Goal: Task Accomplishment & Management: Manage account settings

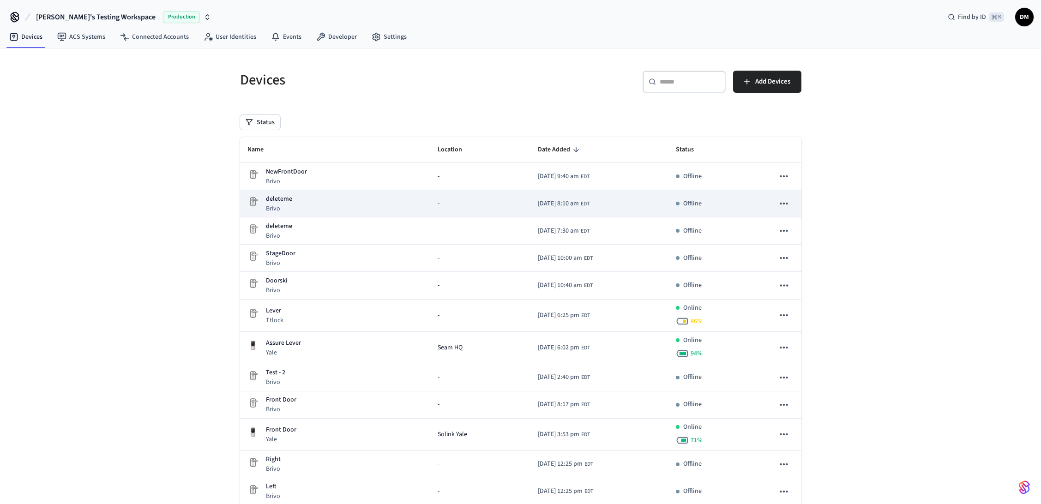
click at [787, 203] on icon "sticky table" at bounding box center [784, 204] width 8 height 2
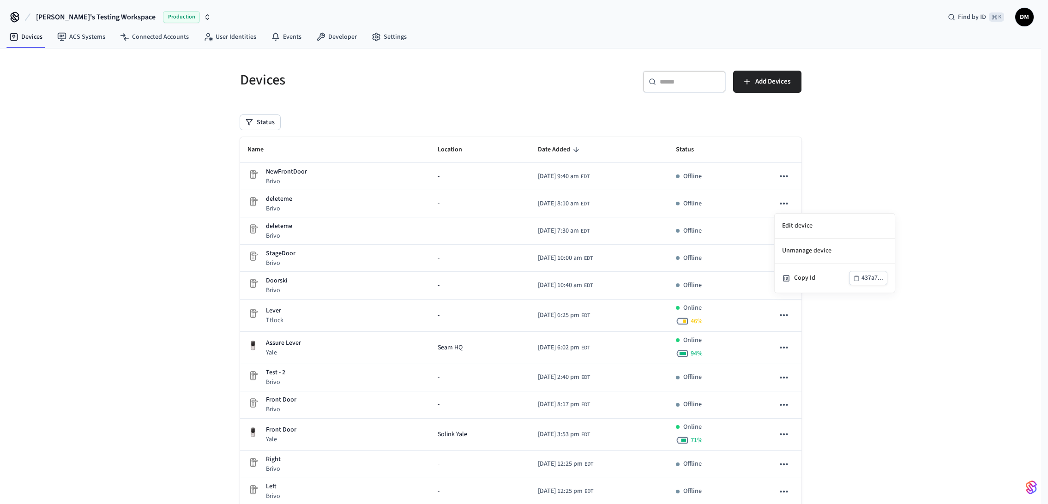
click at [880, 189] on div at bounding box center [524, 252] width 1048 height 504
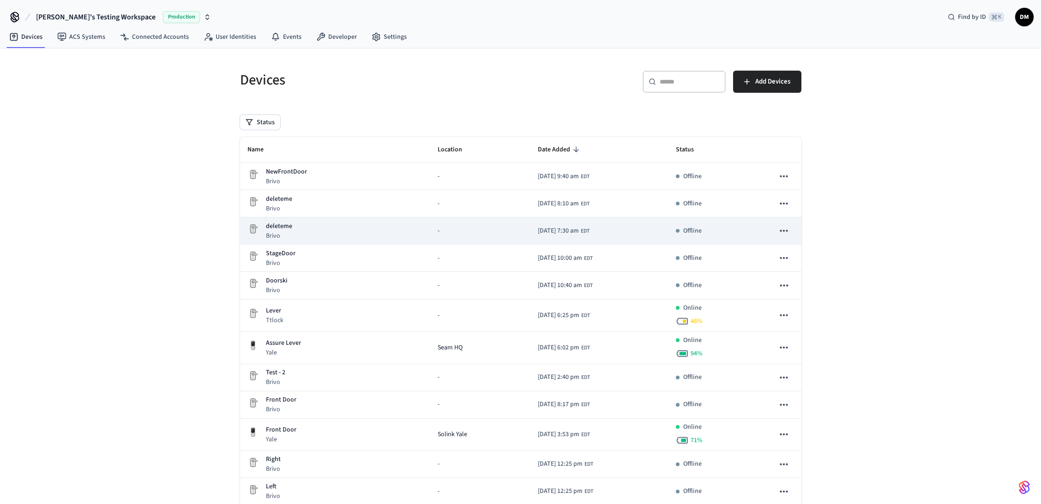
click at [783, 232] on icon "sticky table" at bounding box center [784, 231] width 12 height 12
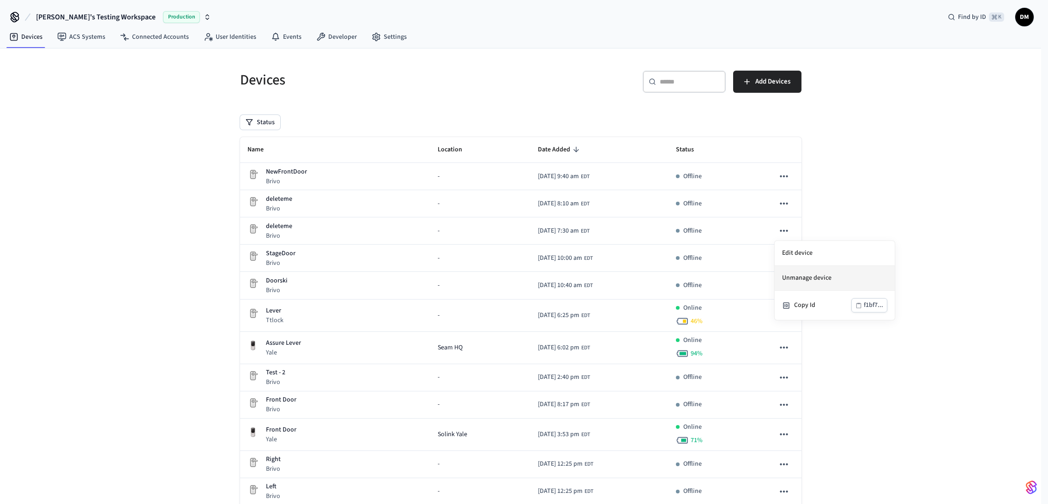
click at [812, 278] on li "Unmanage device" at bounding box center [835, 278] width 120 height 25
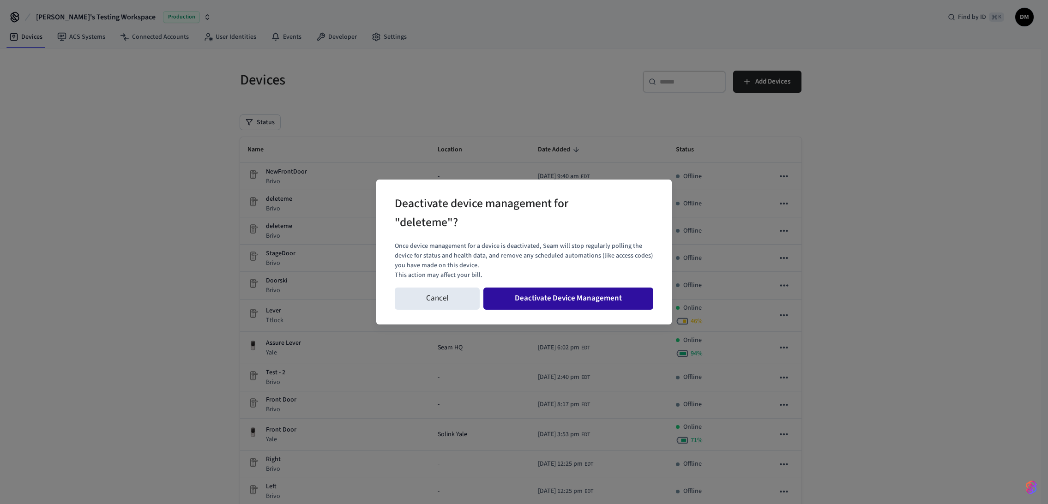
click at [560, 296] on button "Deactivate Device Management" at bounding box center [568, 299] width 170 height 22
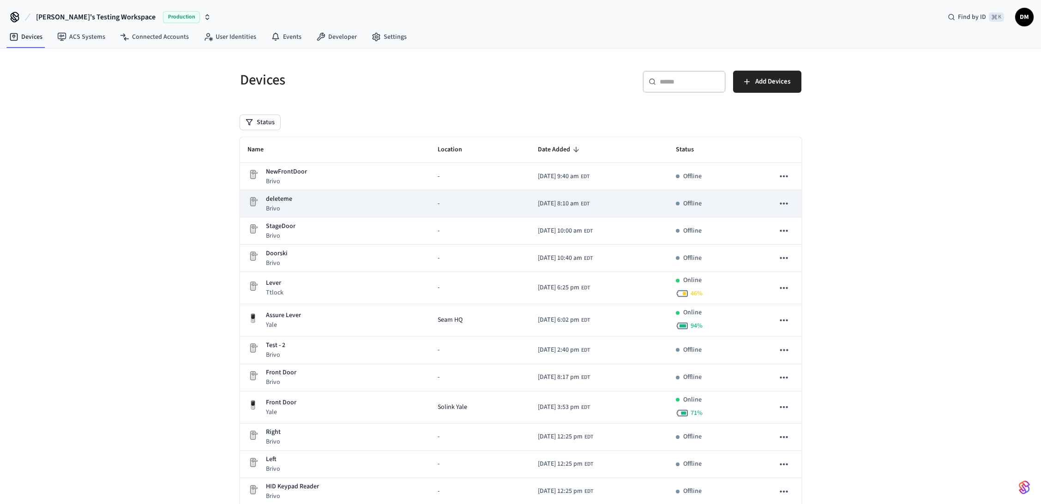
click at [783, 205] on icon "sticky table" at bounding box center [784, 204] width 12 height 12
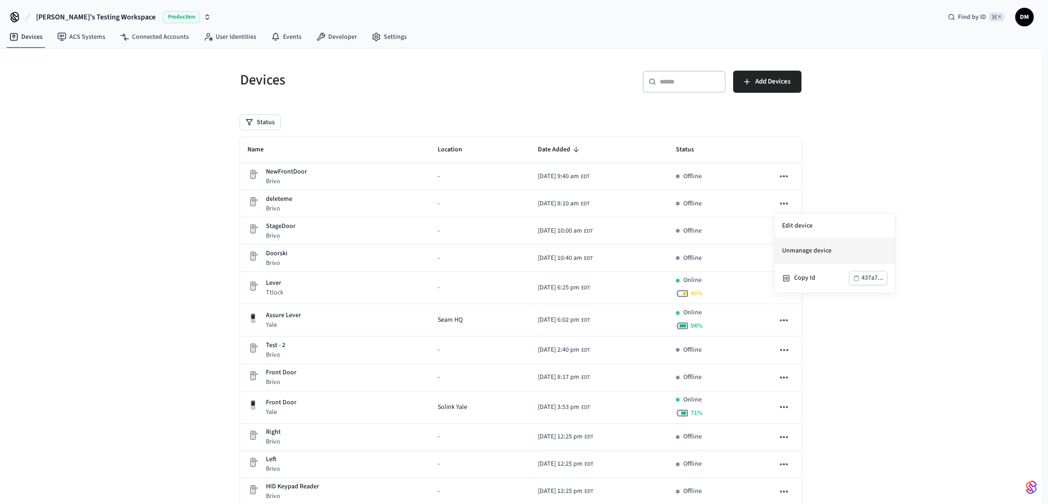
click at [797, 251] on li "Unmanage device" at bounding box center [835, 251] width 120 height 25
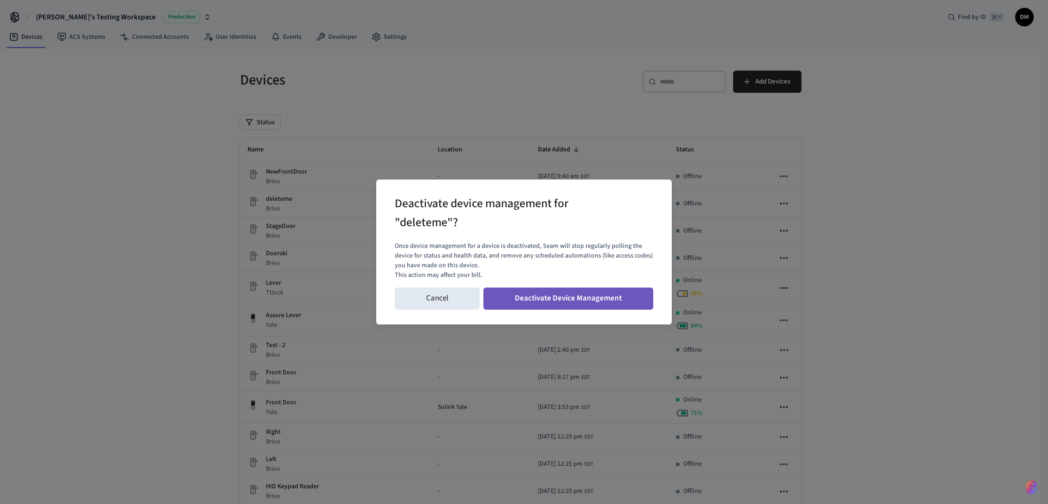
click at [640, 299] on button "Deactivate Device Management" at bounding box center [568, 299] width 170 height 22
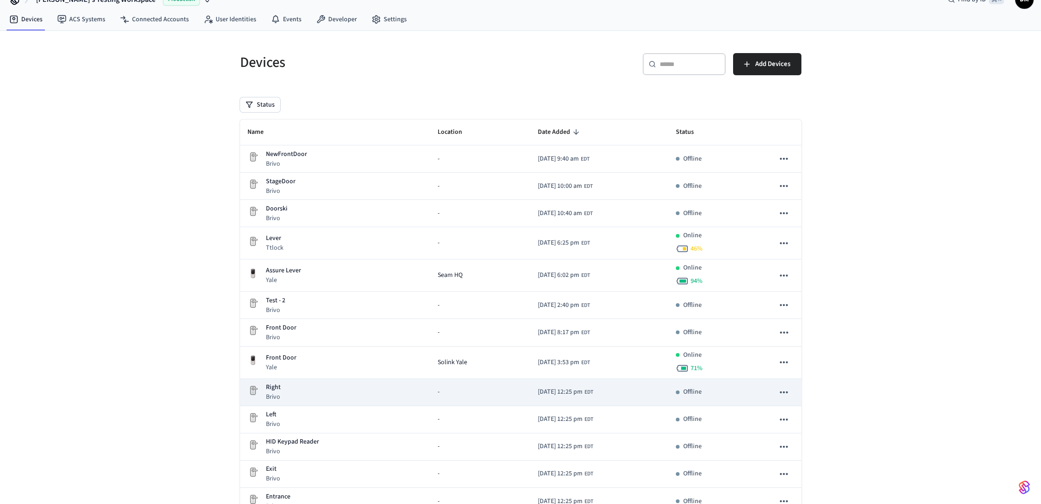
scroll to position [18, 0]
click at [786, 391] on icon "sticky table" at bounding box center [784, 392] width 12 height 12
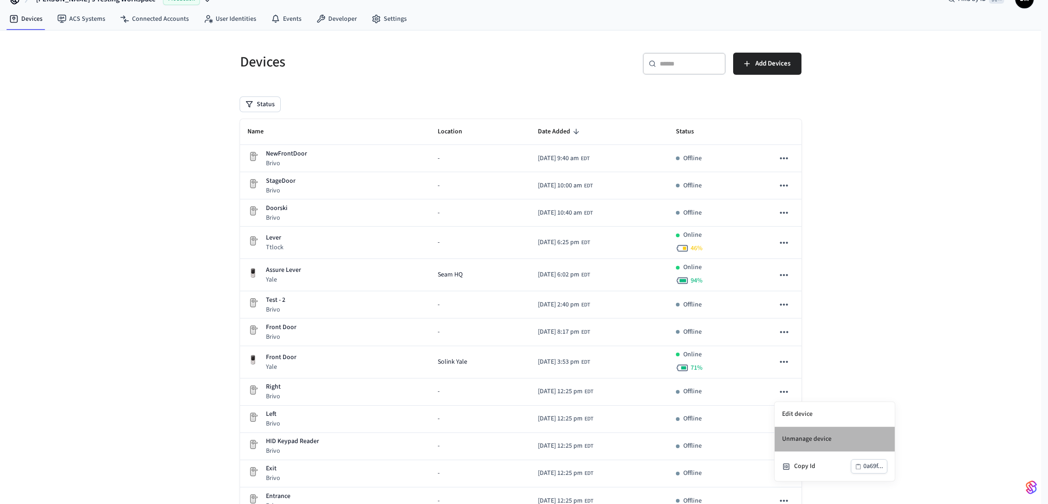
click at [792, 435] on li "Unmanage device" at bounding box center [835, 439] width 120 height 25
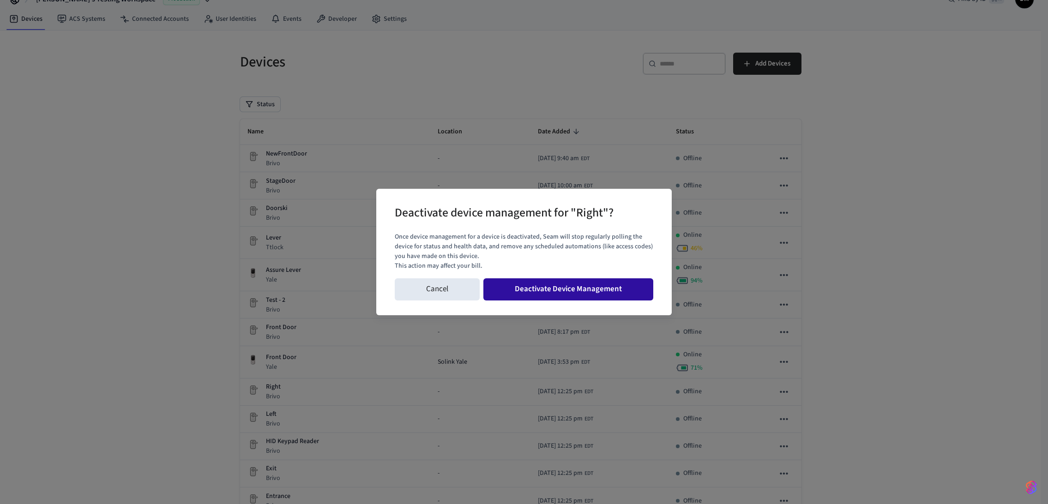
click at [620, 294] on button "Deactivate Device Management" at bounding box center [568, 289] width 170 height 22
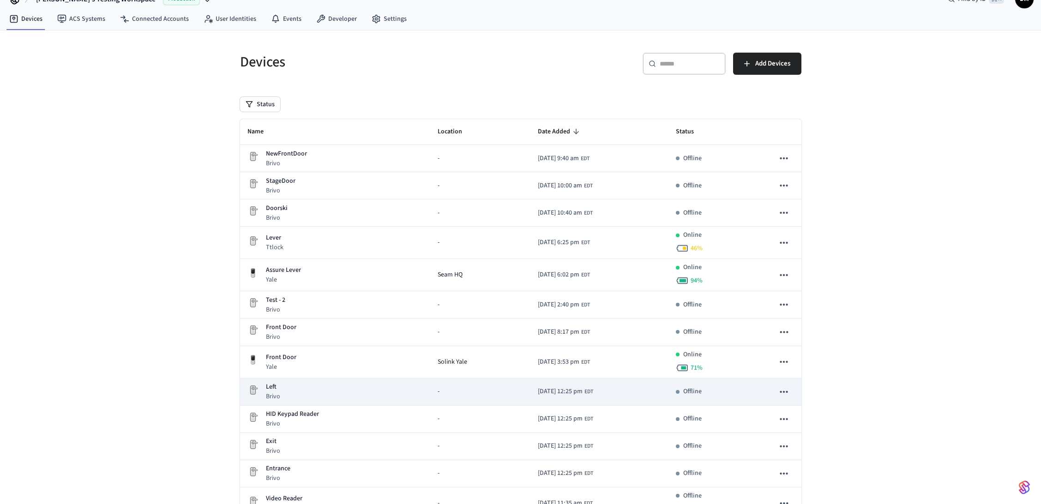
click at [790, 391] on button "sticky table" at bounding box center [783, 391] width 19 height 19
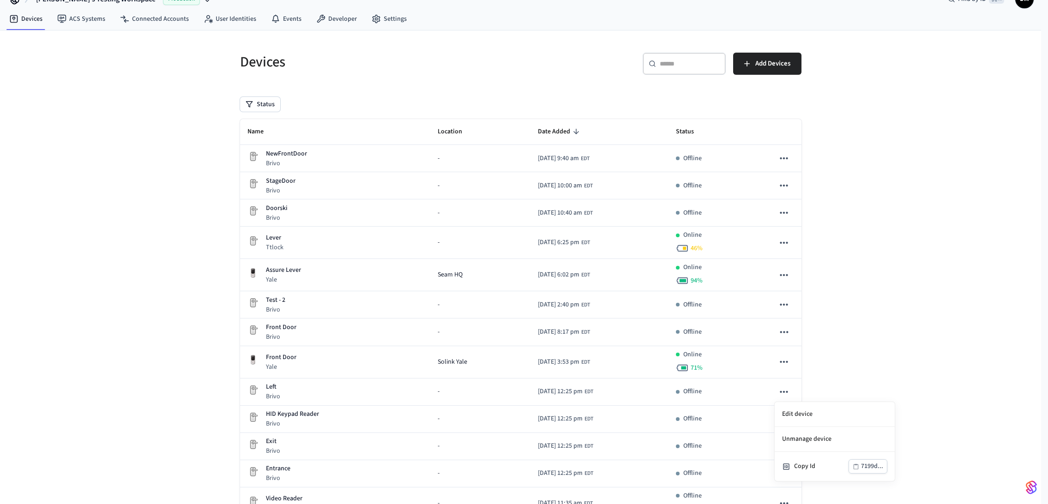
click at [862, 366] on div at bounding box center [524, 252] width 1048 height 504
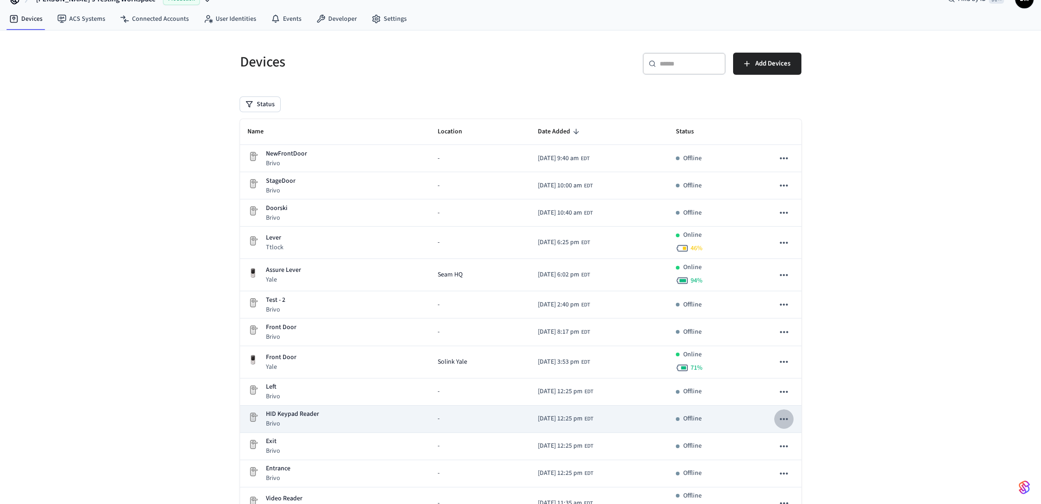
click at [792, 420] on button "sticky table" at bounding box center [783, 419] width 19 height 19
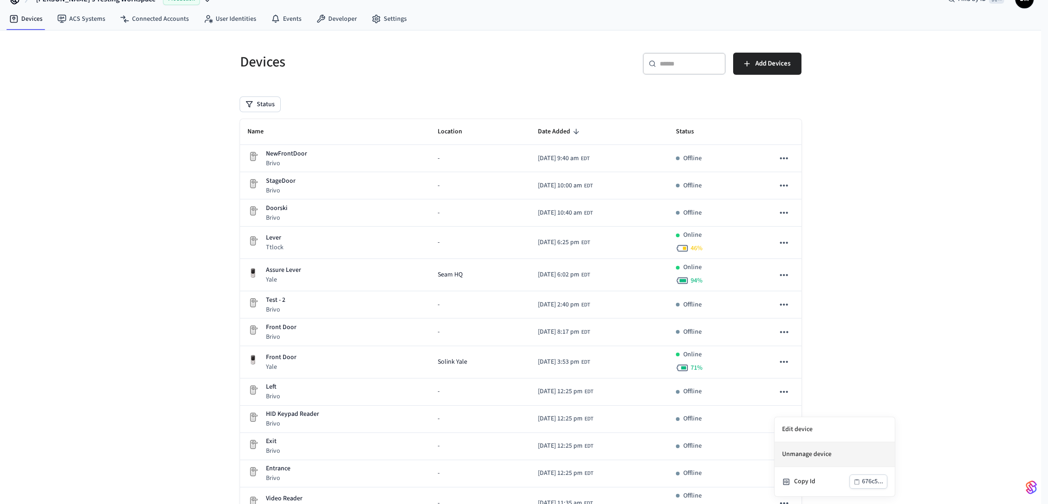
click at [789, 458] on li "Unmanage device" at bounding box center [835, 454] width 120 height 25
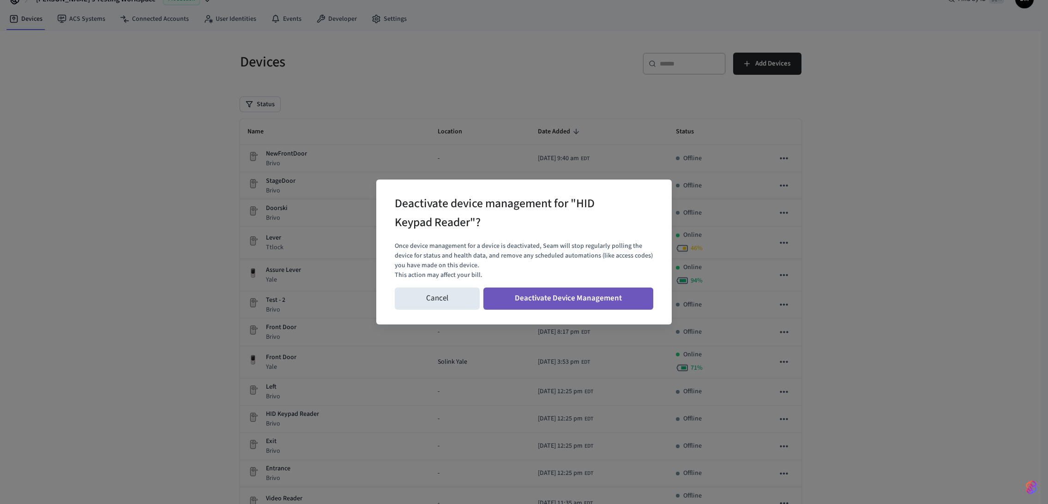
click at [596, 296] on button "Deactivate Device Management" at bounding box center [568, 299] width 170 height 22
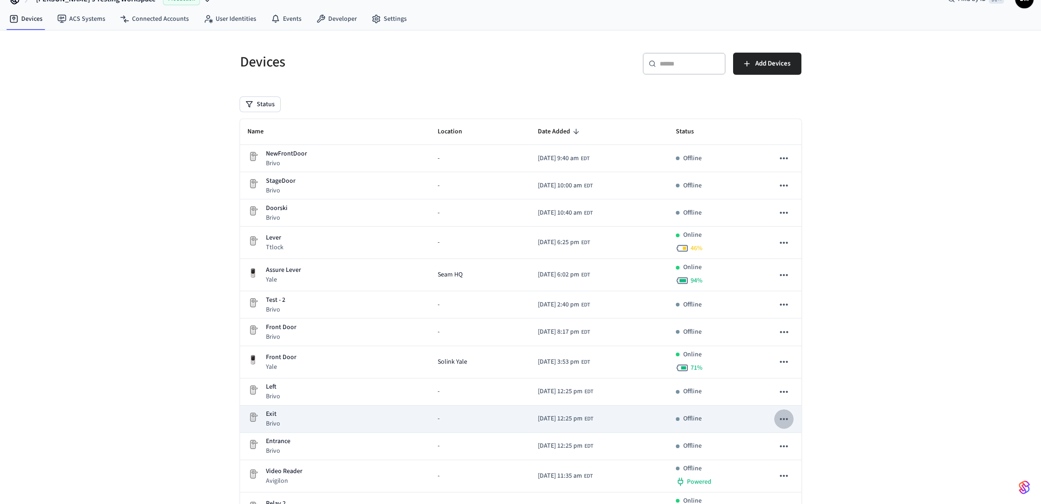
click at [786, 419] on icon "sticky table" at bounding box center [784, 419] width 12 height 12
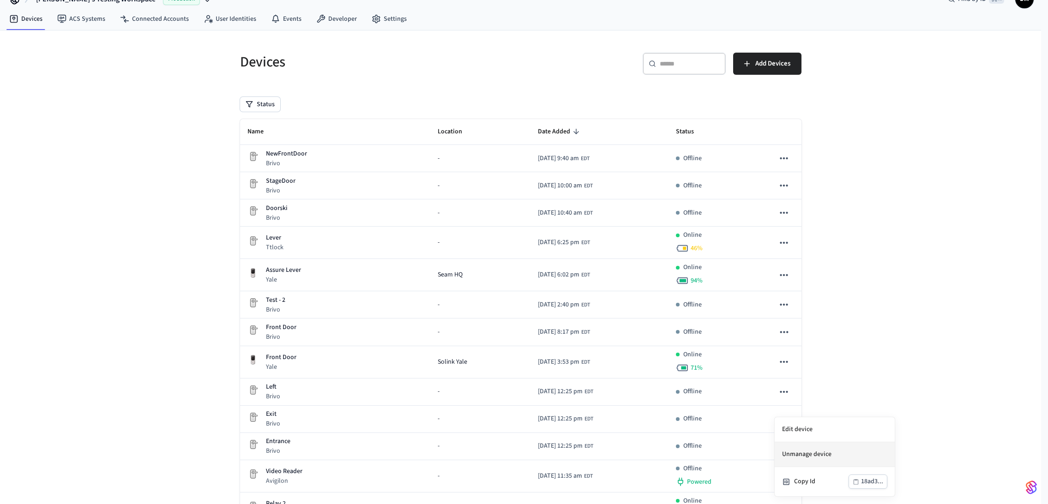
click at [838, 454] on li "Unmanage device" at bounding box center [835, 454] width 120 height 25
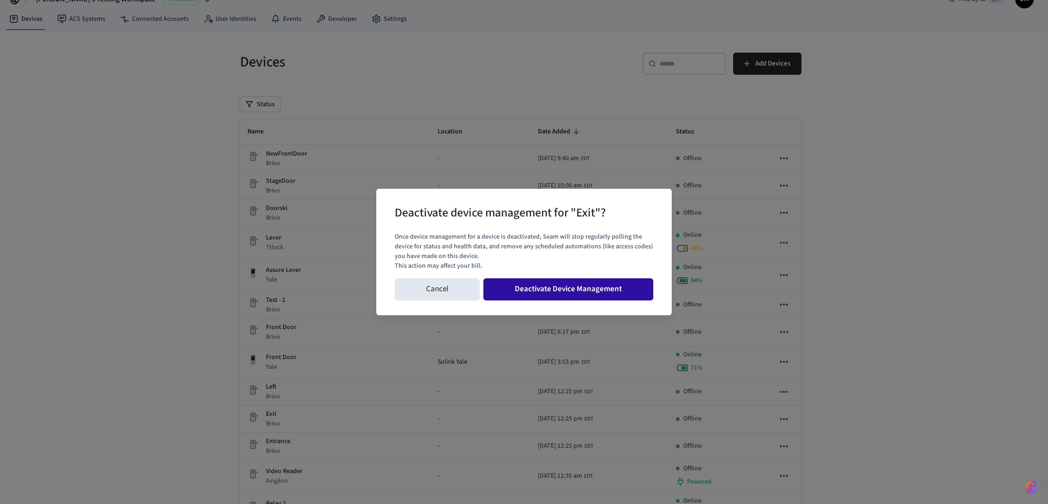
click at [621, 291] on button "Deactivate Device Management" at bounding box center [568, 289] width 170 height 22
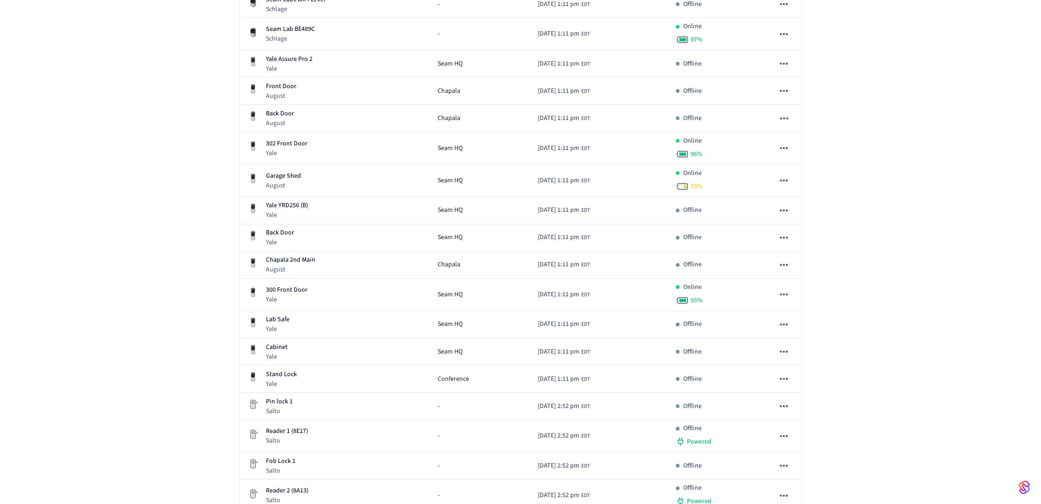
scroll to position [972, 0]
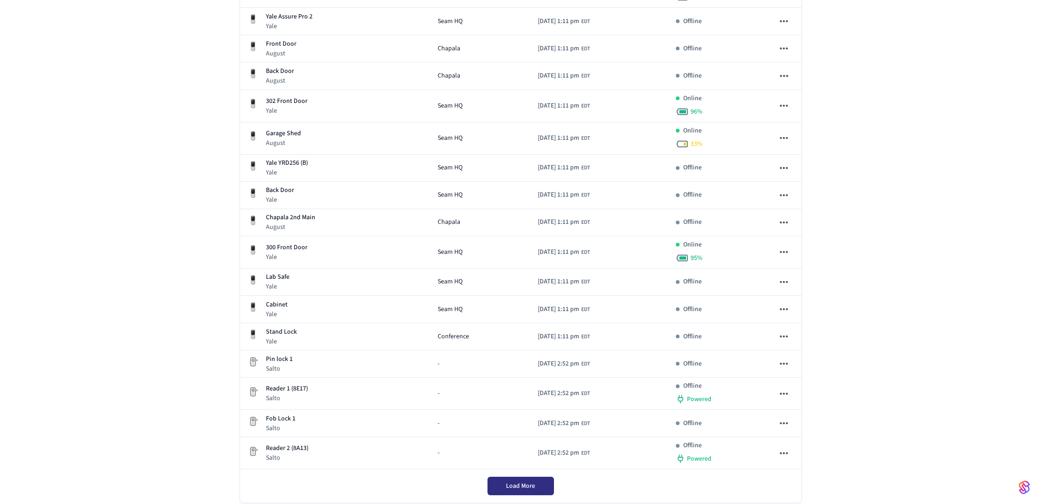
click at [544, 489] on button "Load More" at bounding box center [521, 486] width 66 height 18
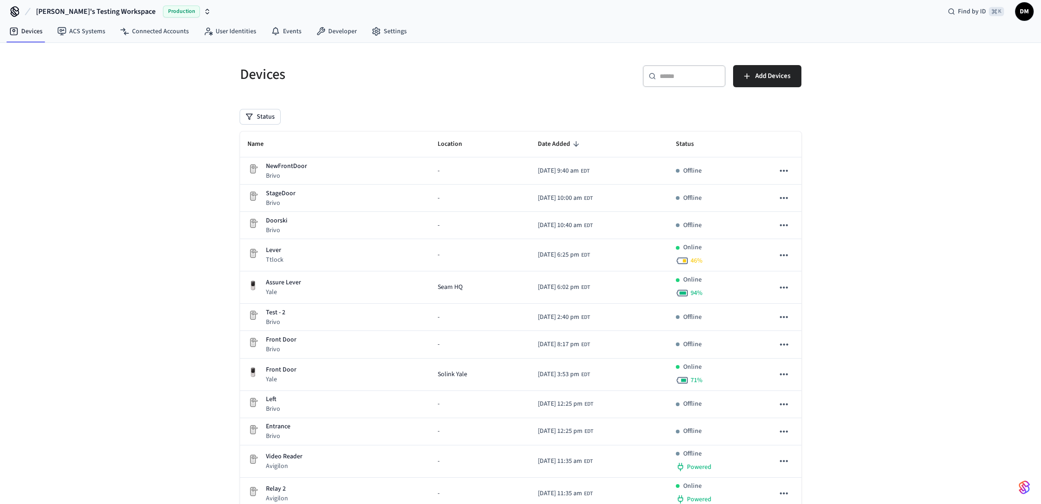
scroll to position [0, 0]
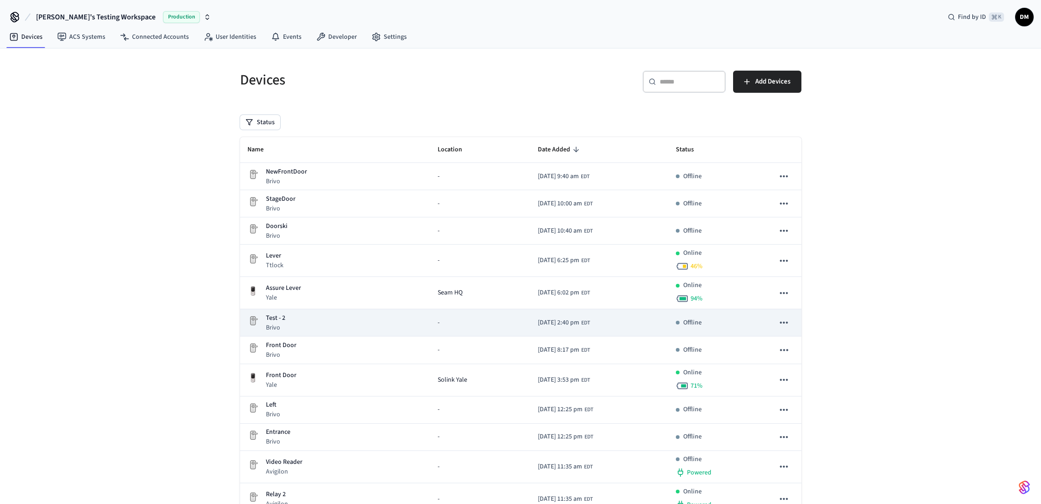
click at [784, 321] on icon "sticky table" at bounding box center [784, 323] width 12 height 12
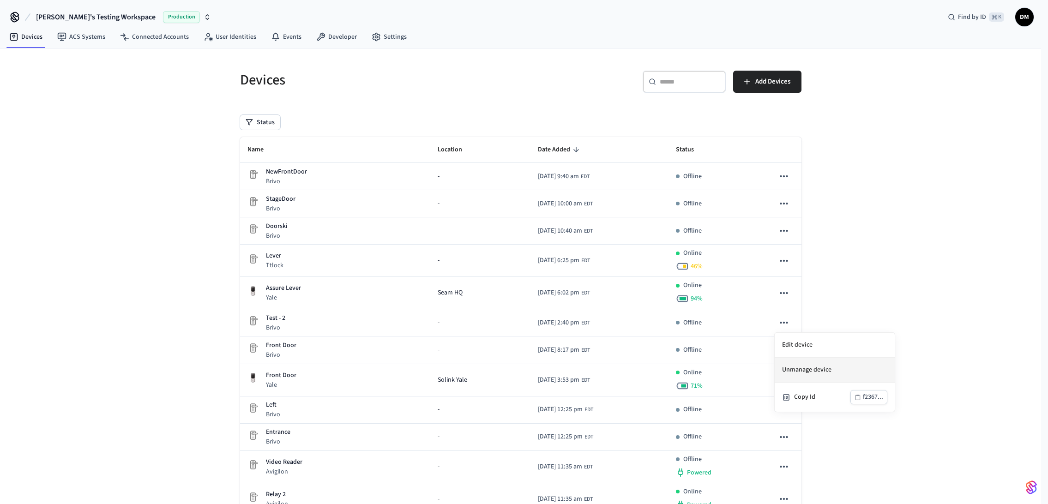
click at [799, 371] on li "Unmanage device" at bounding box center [835, 370] width 120 height 25
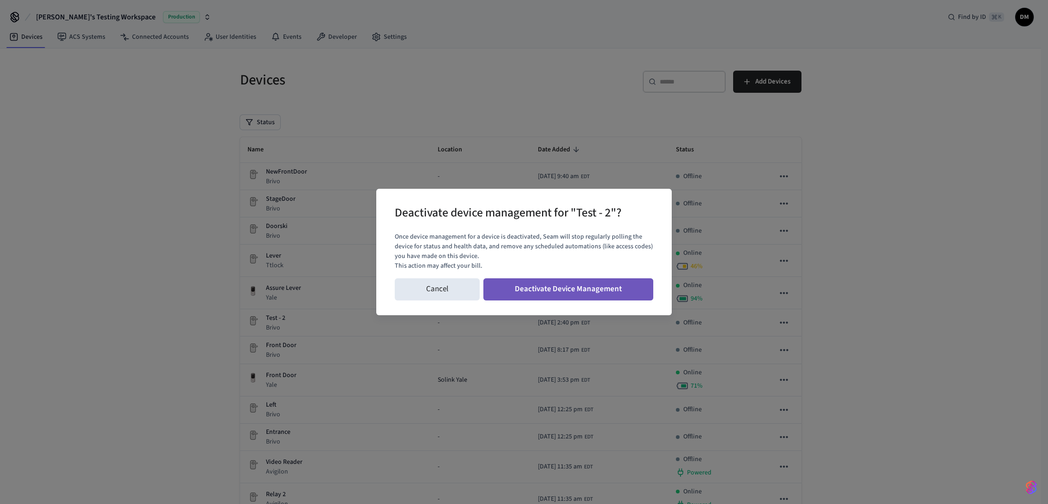
click at [600, 292] on button "Deactivate Device Management" at bounding box center [568, 289] width 170 height 22
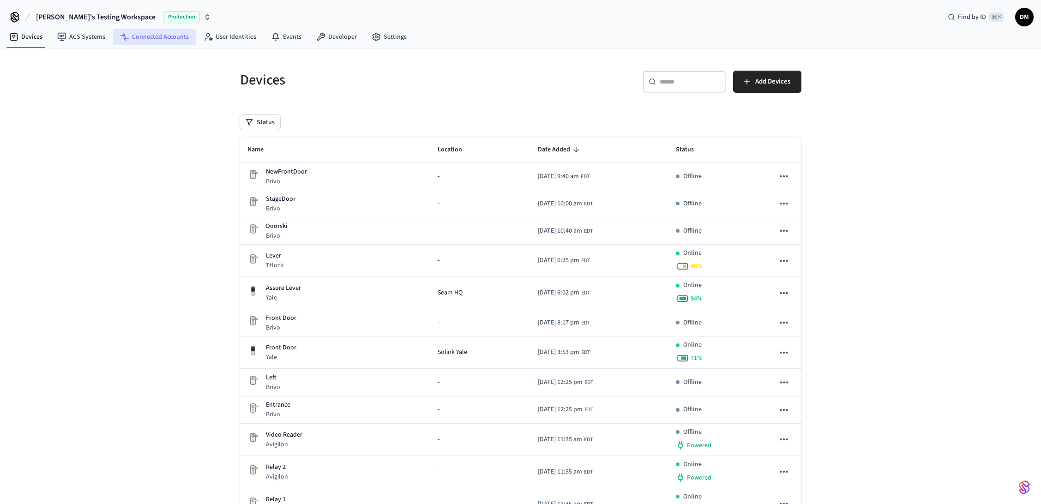
click at [152, 35] on link "Connected Accounts" at bounding box center [155, 37] width 84 height 17
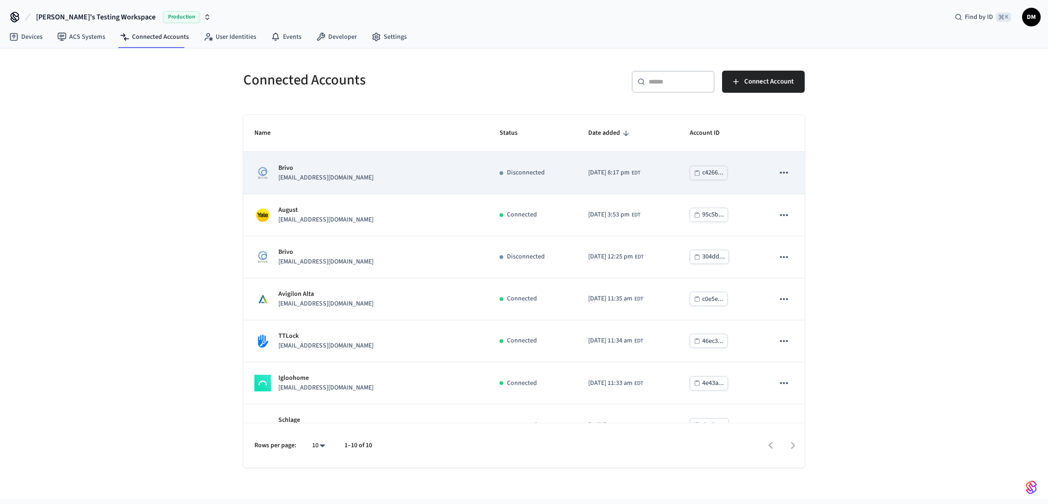
click at [774, 175] on button "sticky table" at bounding box center [783, 172] width 19 height 19
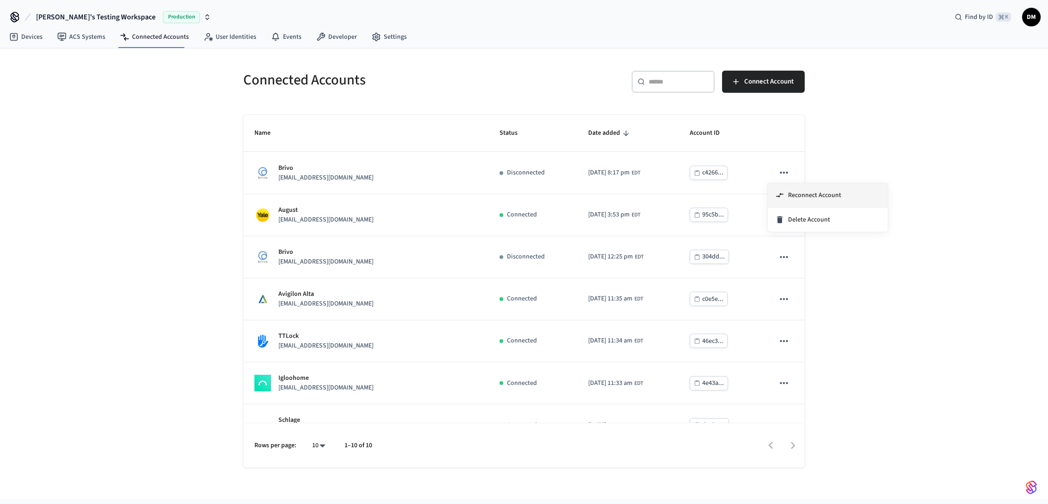
click at [789, 197] on span "Reconnect Account" at bounding box center [814, 195] width 53 height 9
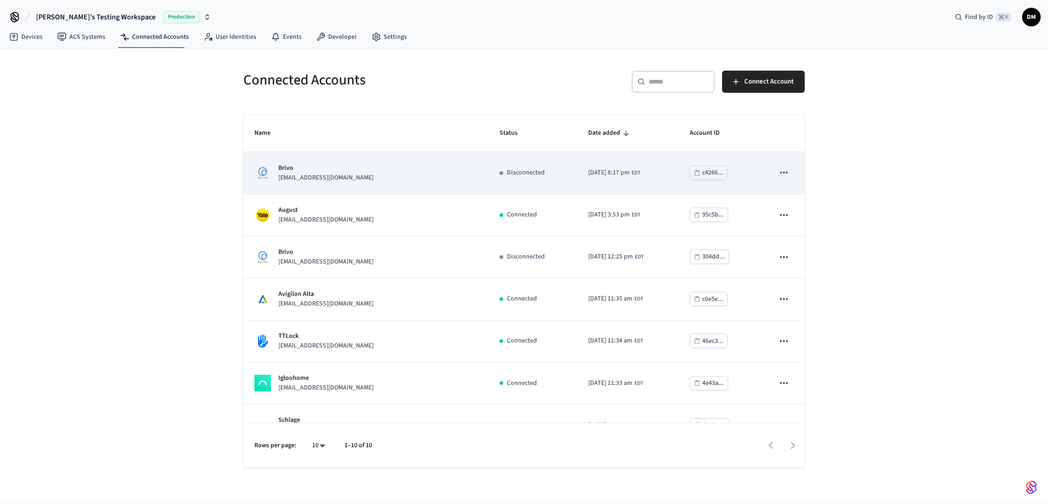
click at [376, 175] on div "Brivo [EMAIL_ADDRESS][DOMAIN_NAME]" at bounding box center [365, 172] width 223 height 19
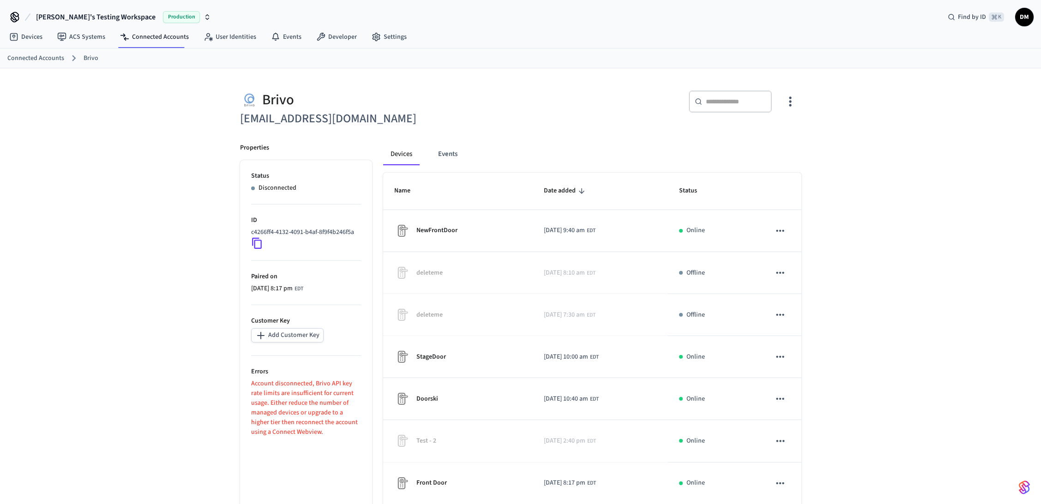
click at [292, 199] on li "Status Disconnected" at bounding box center [306, 187] width 110 height 33
click at [297, 180] on p "Status" at bounding box center [306, 176] width 110 height 10
click at [151, 35] on link "Connected Accounts" at bounding box center [155, 37] width 84 height 17
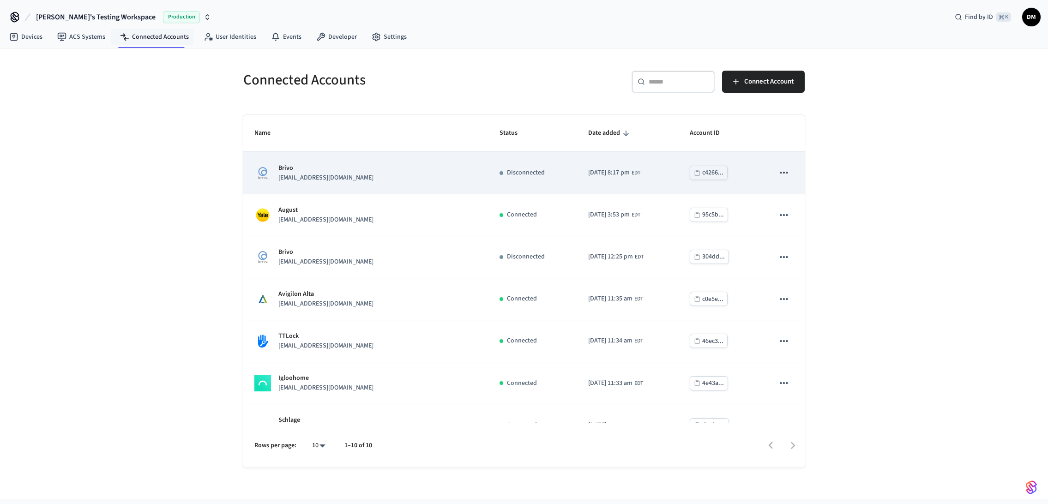
click at [467, 170] on div "Brivo [EMAIL_ADDRESS][DOMAIN_NAME]" at bounding box center [365, 172] width 223 height 19
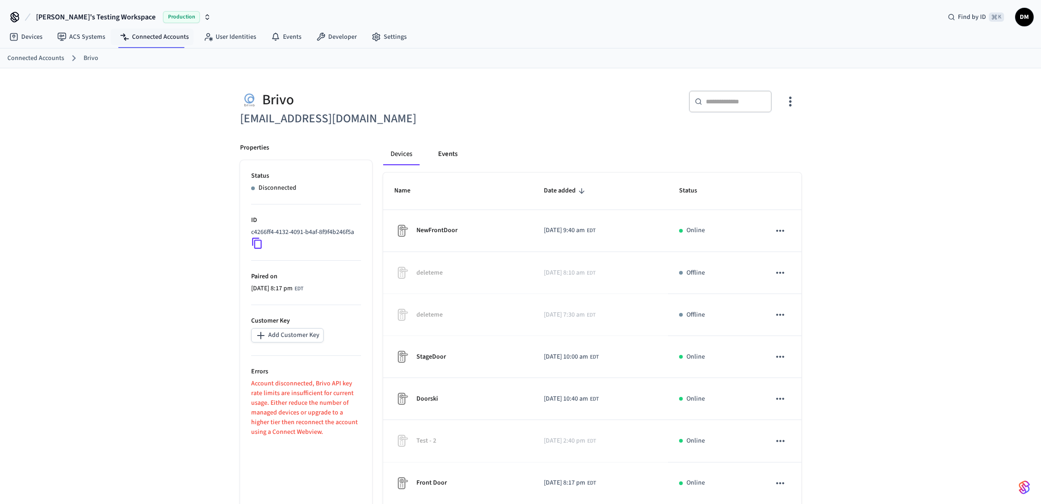
click at [450, 153] on button "Events" at bounding box center [448, 154] width 34 height 22
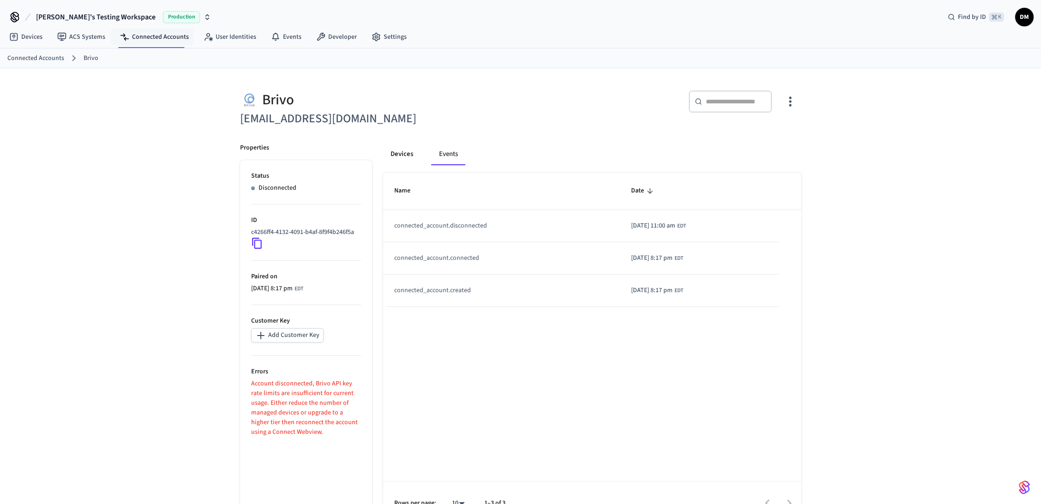
click at [401, 151] on button "Devices" at bounding box center [401, 154] width 37 height 22
